Goal: Information Seeking & Learning: Learn about a topic

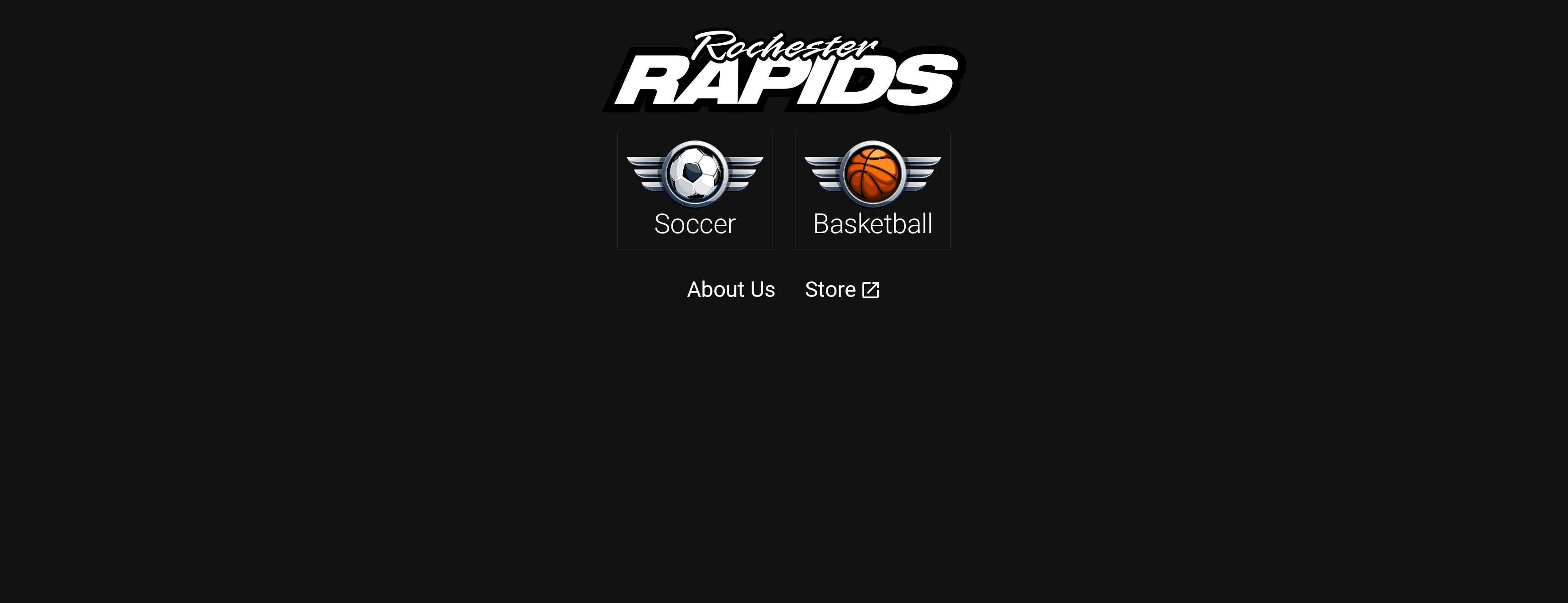
click at [728, 205] on img at bounding box center [695, 174] width 137 height 68
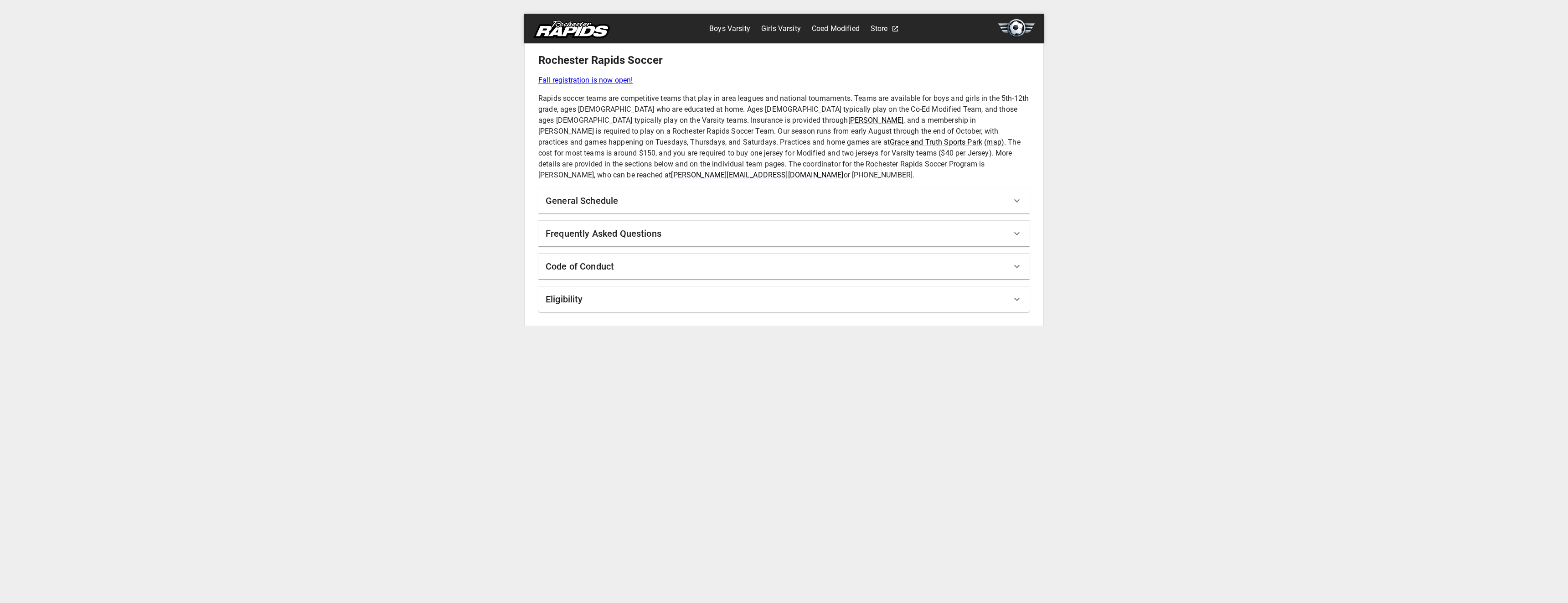
click at [603, 292] on div "Eligibility" at bounding box center [778, 299] width 466 height 14
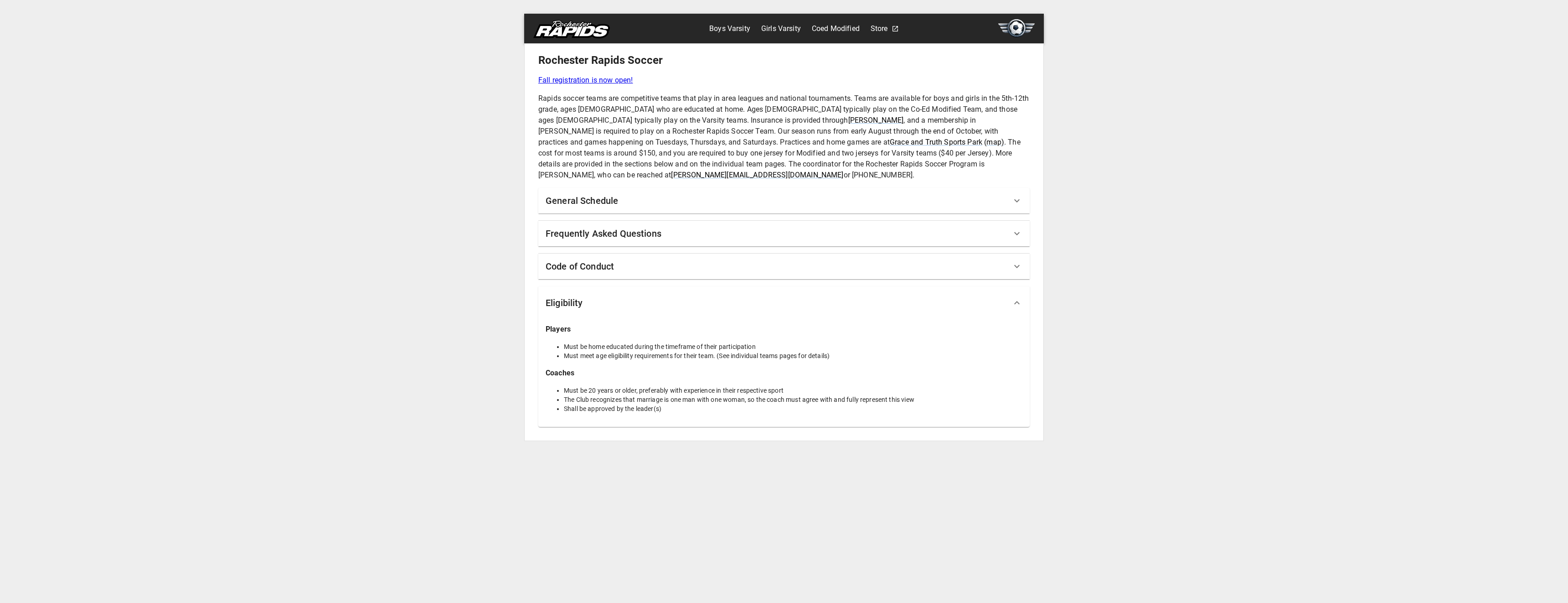
click at [757, 197] on div "General Schedule" at bounding box center [784, 200] width 492 height 25
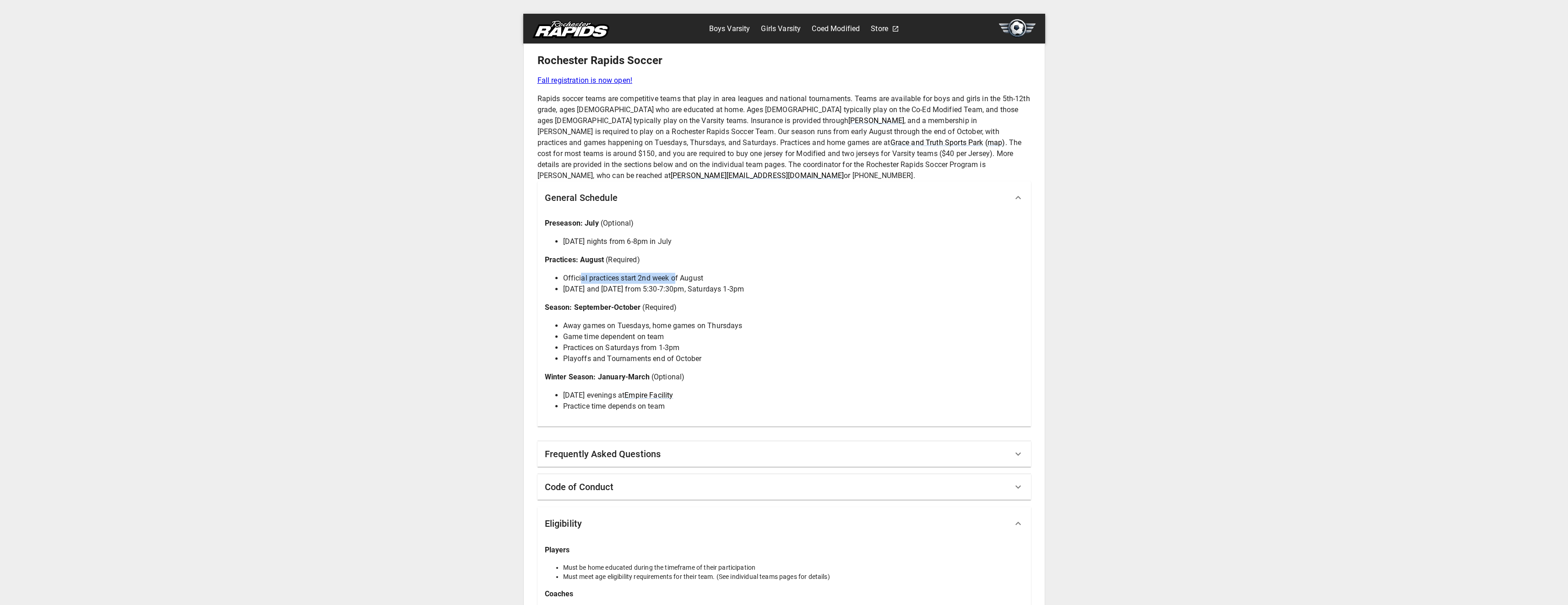
drag, startPoint x: 590, startPoint y: 269, endPoint x: 675, endPoint y: 267, distance: 85.0
click at [675, 273] on li "Official practices start 2nd week of August" at bounding box center [793, 279] width 461 height 11
drag, startPoint x: 595, startPoint y: 325, endPoint x: 698, endPoint y: 352, distance: 106.5
click at [698, 352] on ul "Away games on Tuesdays, home games on Thursdays Game time dependent on team Pra…" at bounding box center [784, 342] width 479 height 44
